Goal: Transaction & Acquisition: Purchase product/service

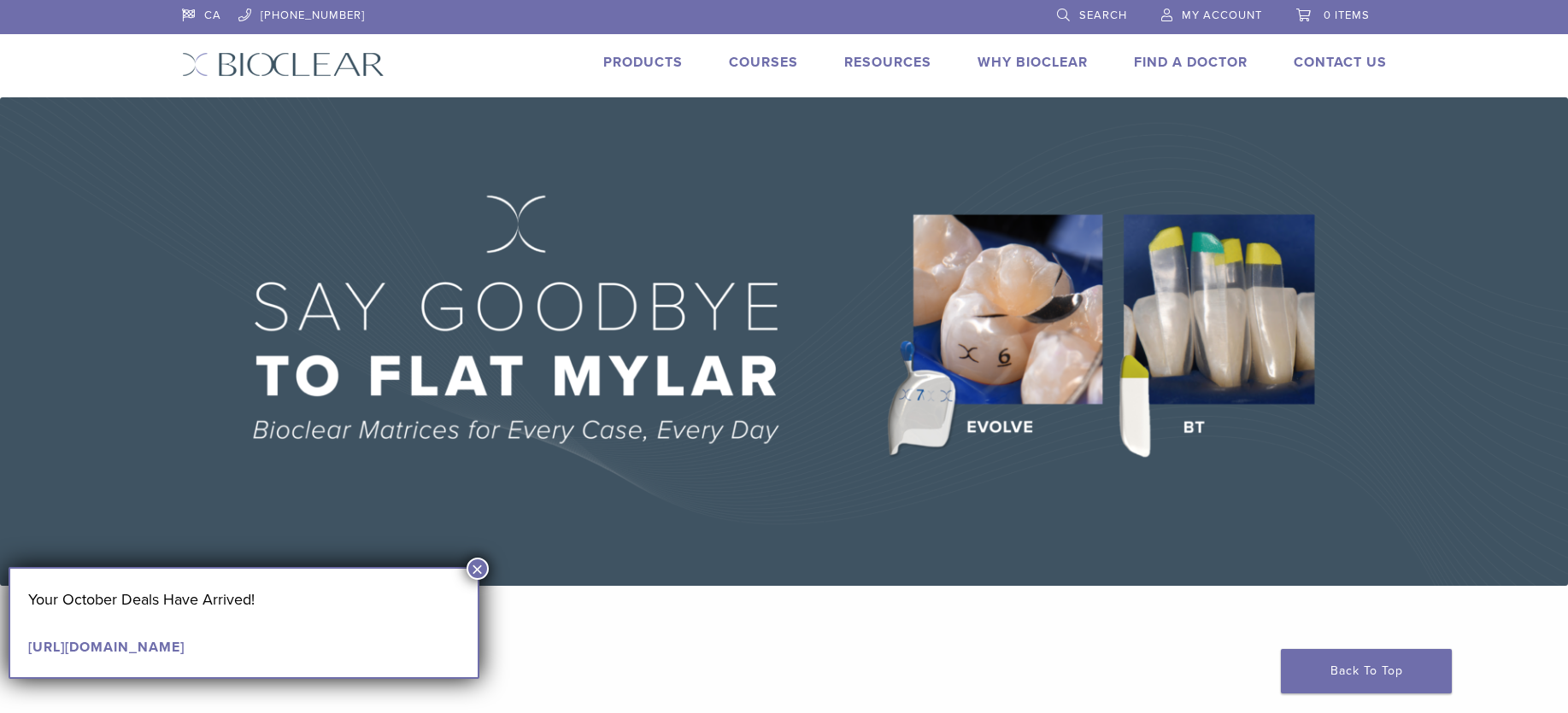
click at [482, 569] on button "×" at bounding box center [477, 568] width 22 height 22
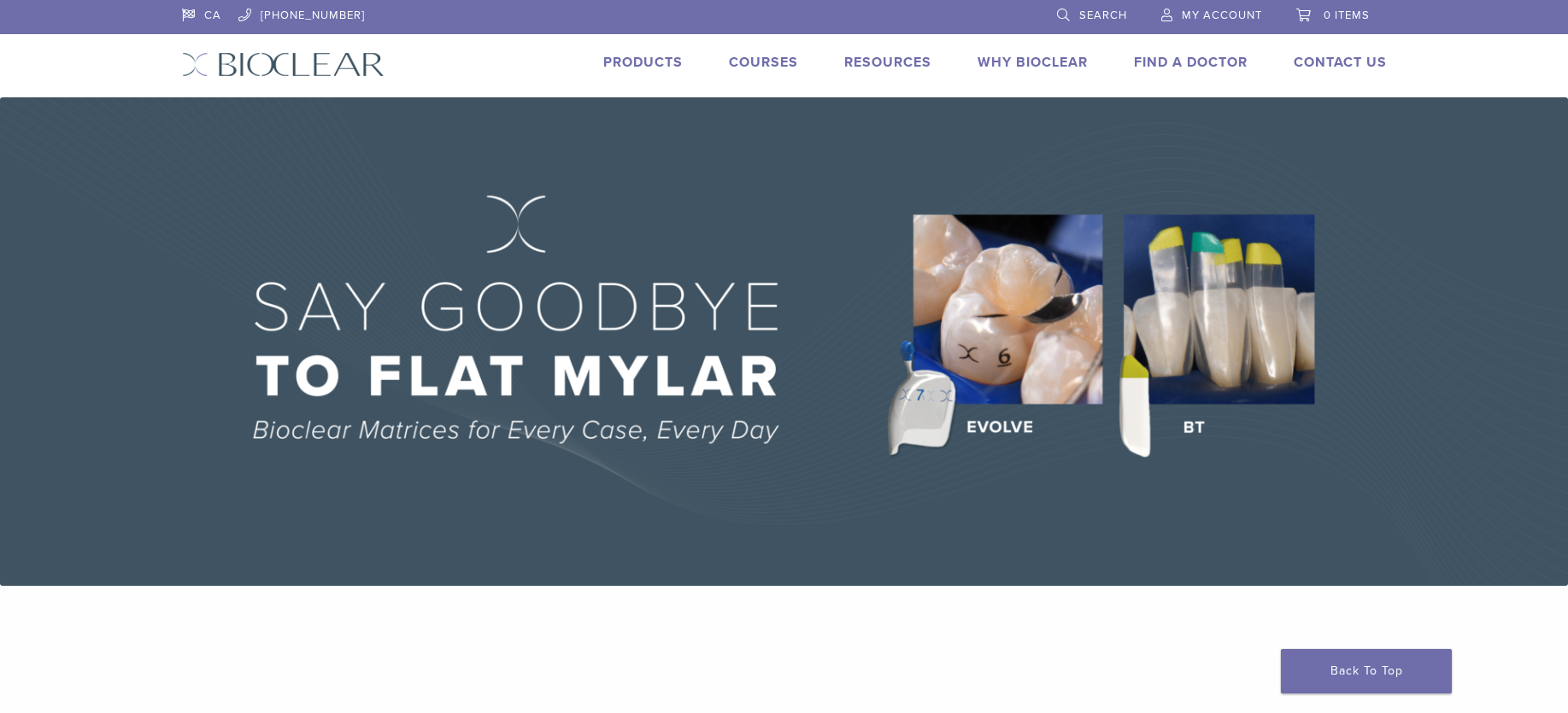
click at [645, 61] on link "Products" at bounding box center [643, 62] width 79 height 17
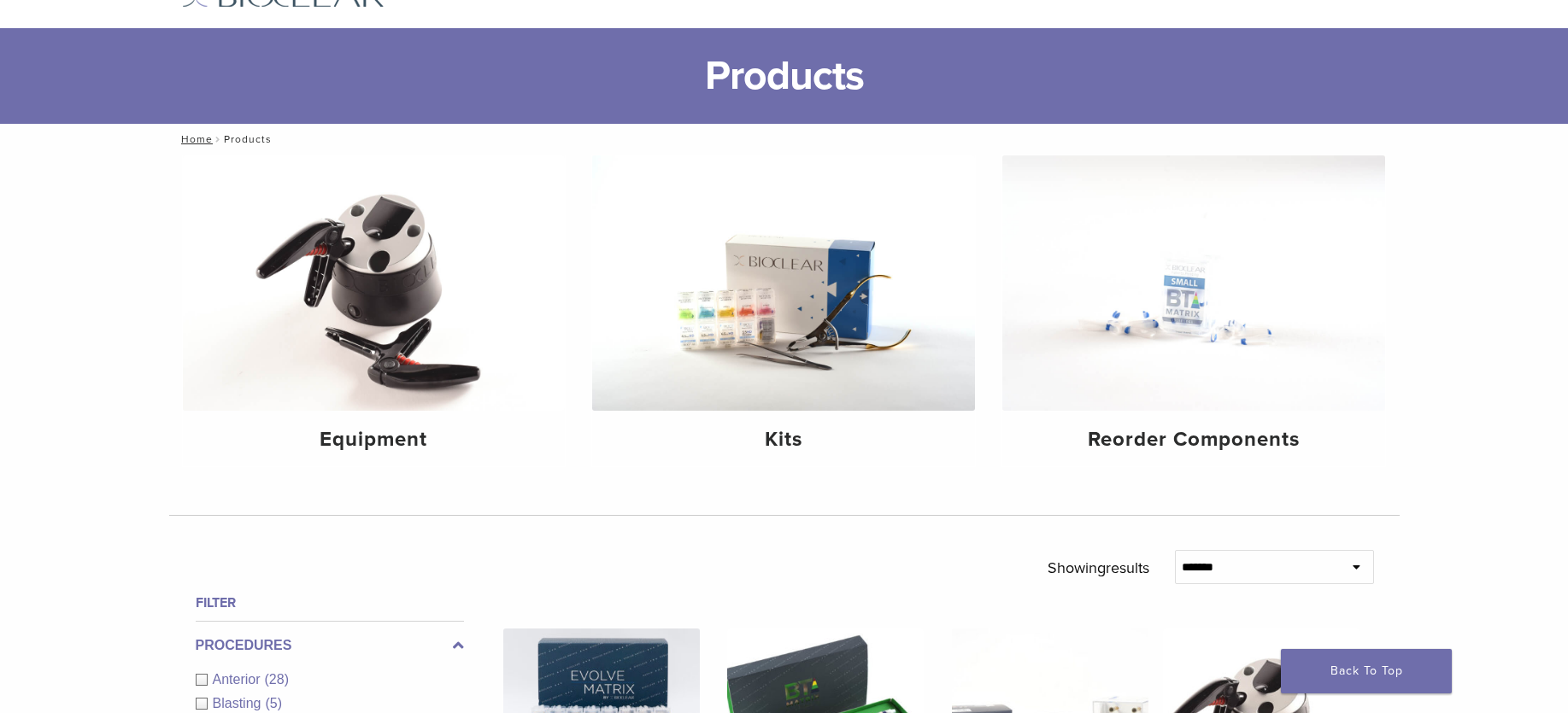
scroll to position [74, 0]
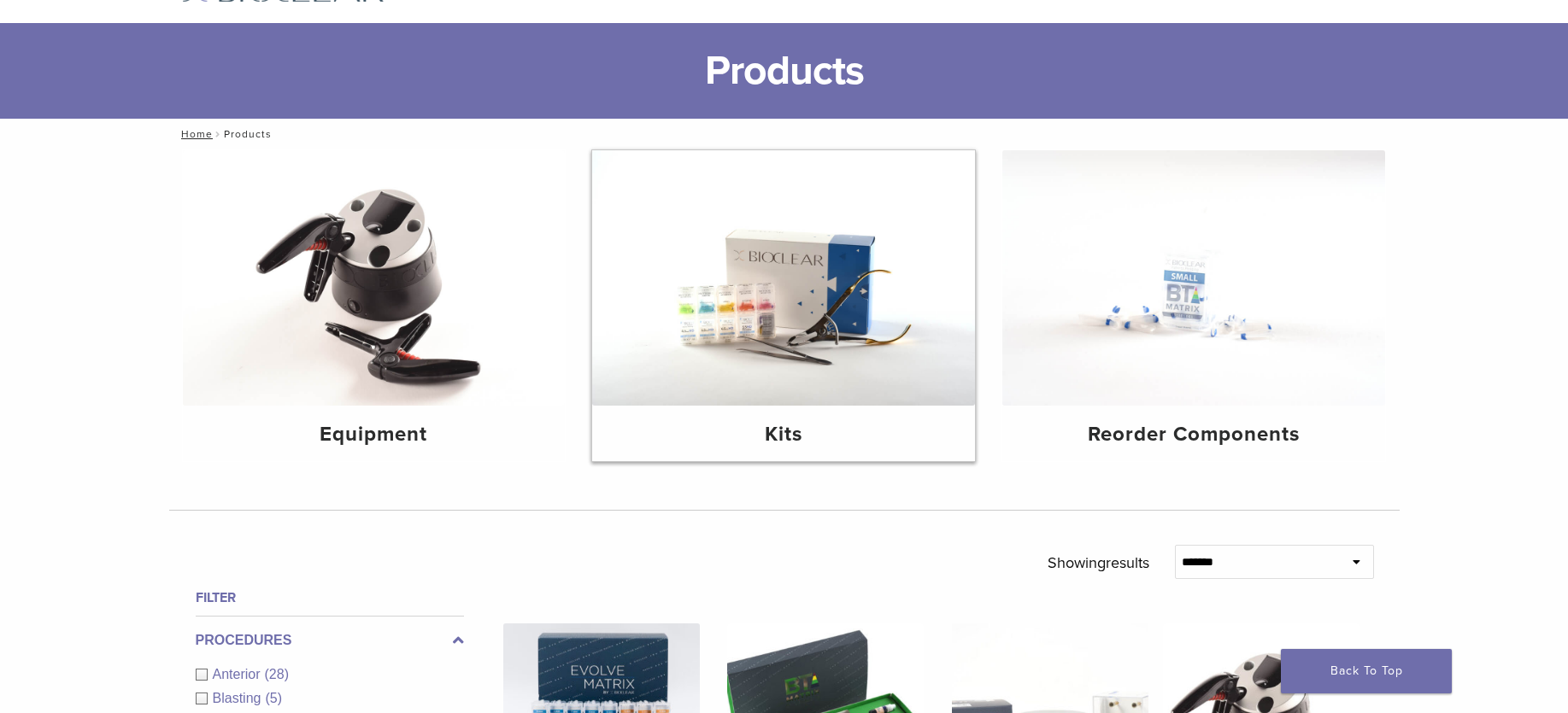
click at [779, 429] on h4 "Kits" at bounding box center [783, 434] width 355 height 31
